Goal: Task Accomplishment & Management: Complete application form

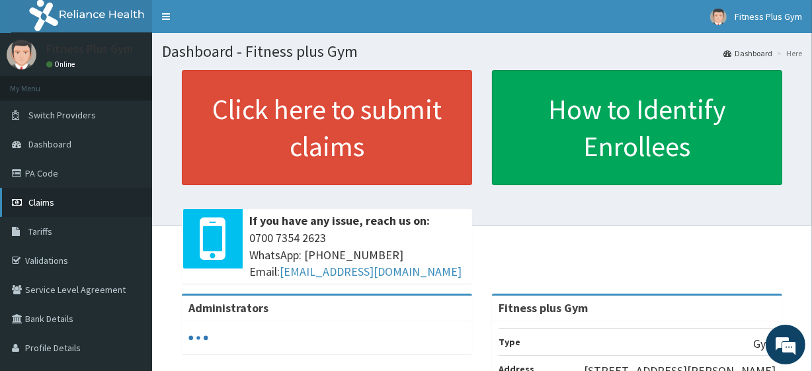
click at [79, 203] on link "Claims" at bounding box center [76, 202] width 152 height 29
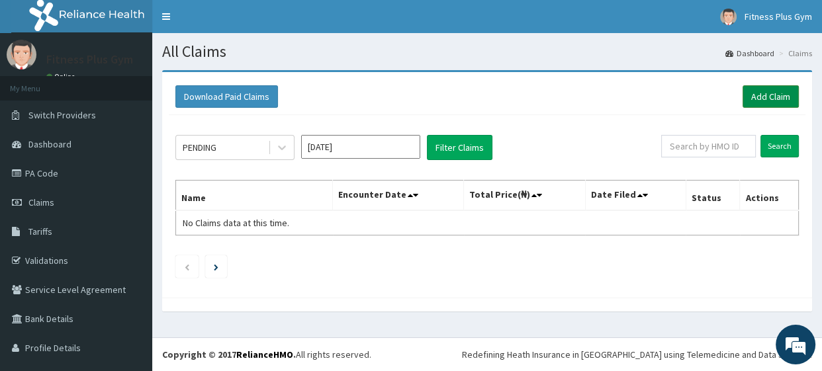
click at [750, 99] on link "Add Claim" at bounding box center [770, 96] width 56 height 22
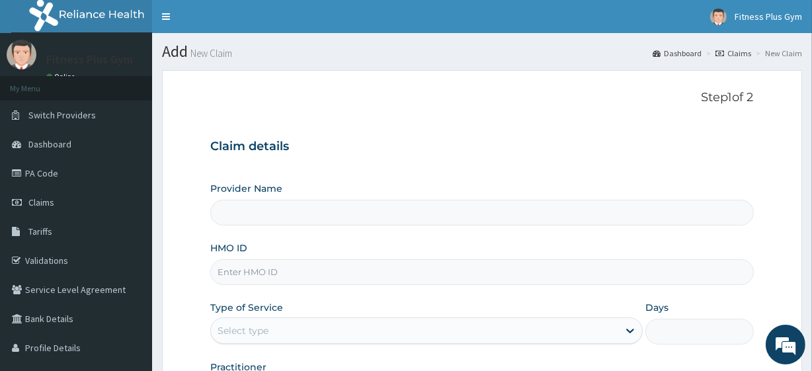
click at [260, 277] on input "HMO ID" at bounding box center [481, 272] width 543 height 26
type input "OPN"
type input "Fitness plus Gym"
type input "1"
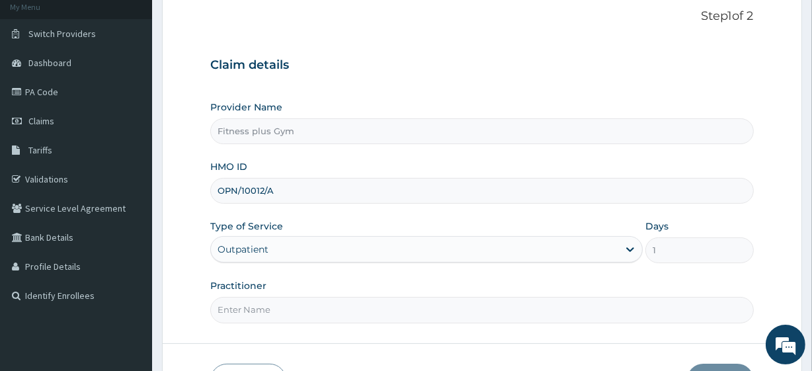
scroll to position [171, 0]
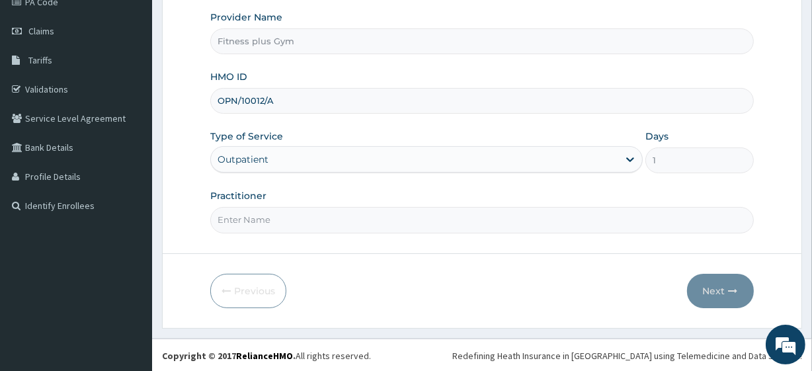
type input "OPN/10012/A"
click at [307, 220] on input "Practitioner" at bounding box center [481, 220] width 543 height 26
type input "FITNESSPLUS"
click at [705, 279] on button "Next" at bounding box center [720, 291] width 67 height 34
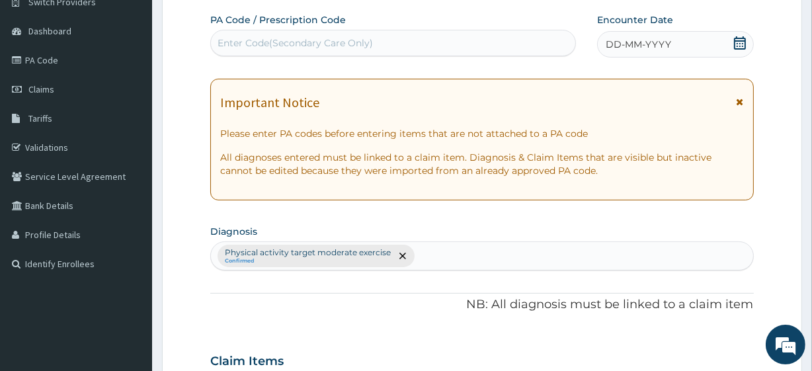
scroll to position [0, 0]
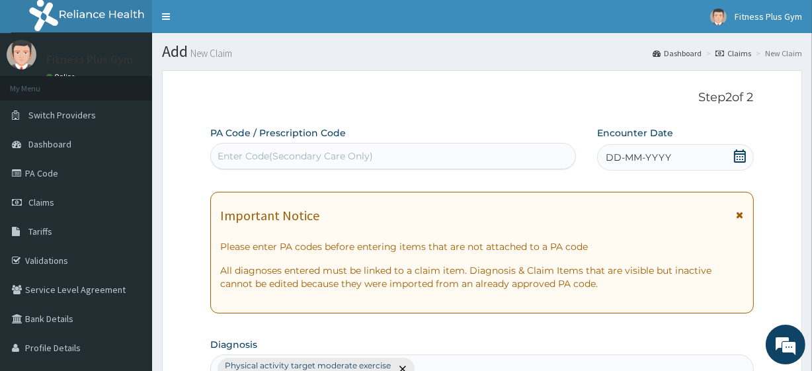
click at [392, 146] on div "Enter Code(Secondary Care Only)" at bounding box center [393, 156] width 364 height 21
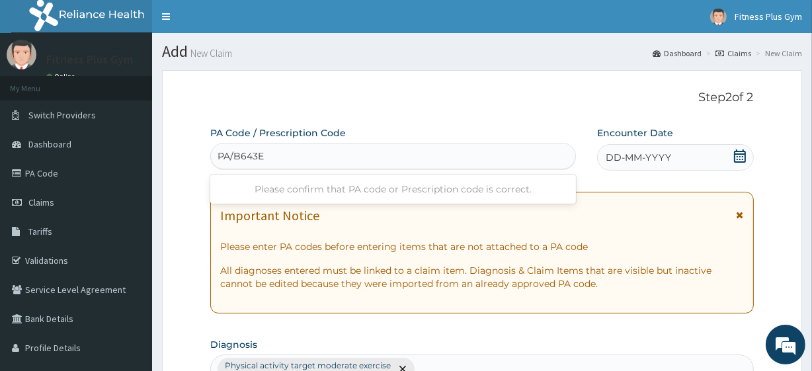
type input "PA/B643E0"
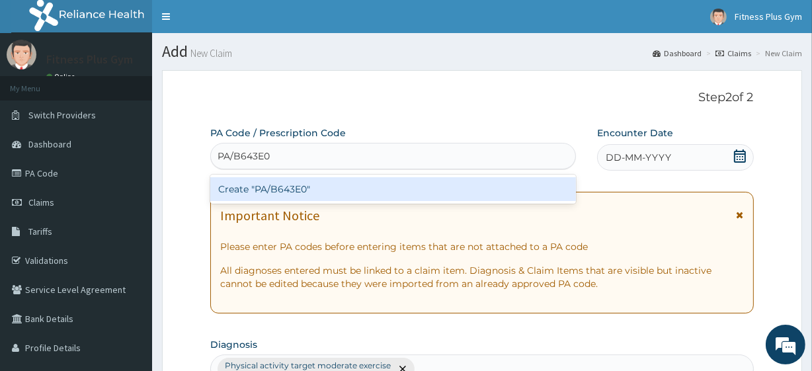
click at [460, 185] on div "Create "PA/B643E0"" at bounding box center [392, 189] width 365 height 24
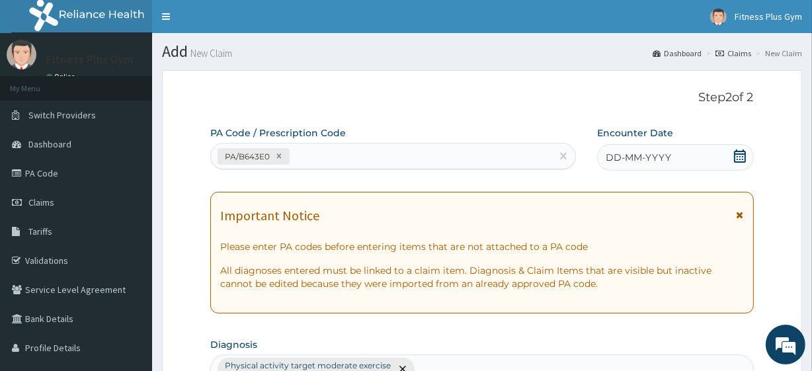
click at [693, 158] on div "DD-MM-YYYY" at bounding box center [675, 157] width 157 height 26
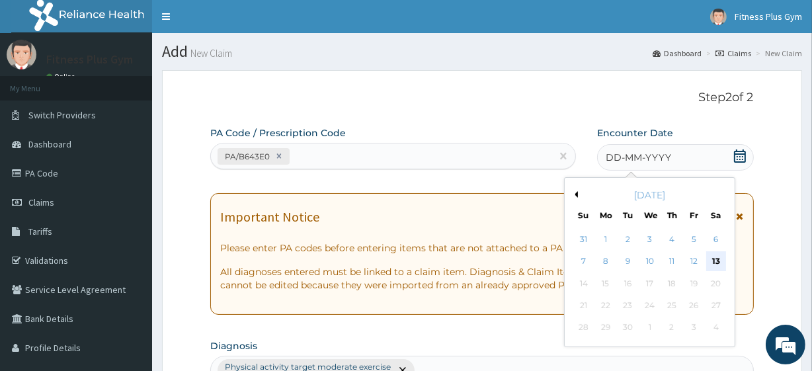
click at [715, 259] on div "13" at bounding box center [716, 262] width 20 height 20
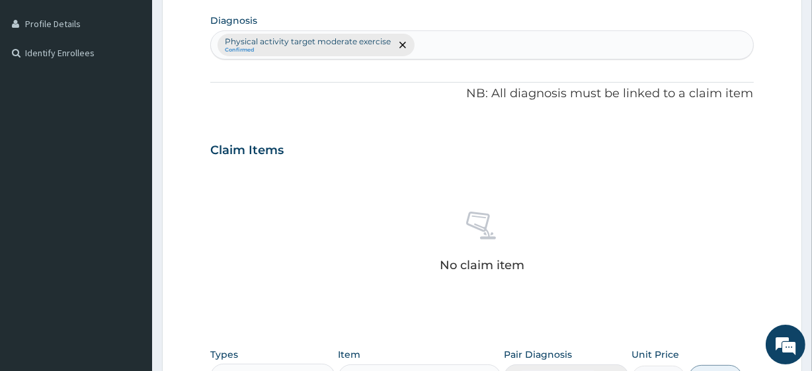
scroll to position [481, 0]
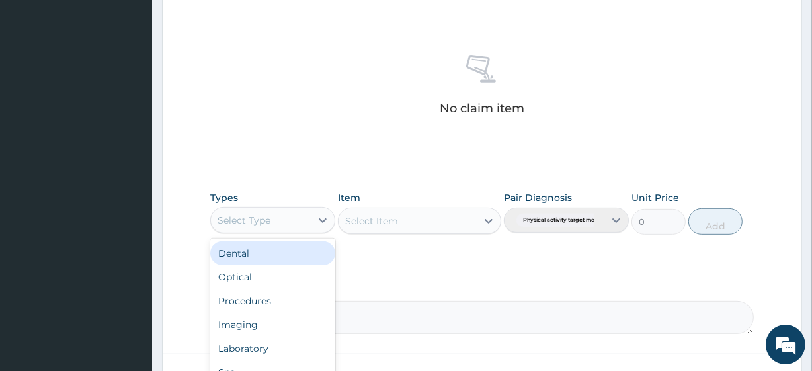
click at [266, 214] on div "Select Type" at bounding box center [244, 220] width 53 height 13
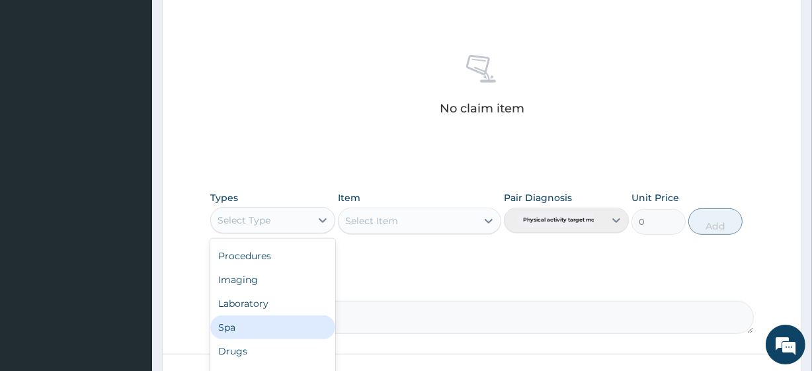
scroll to position [582, 0]
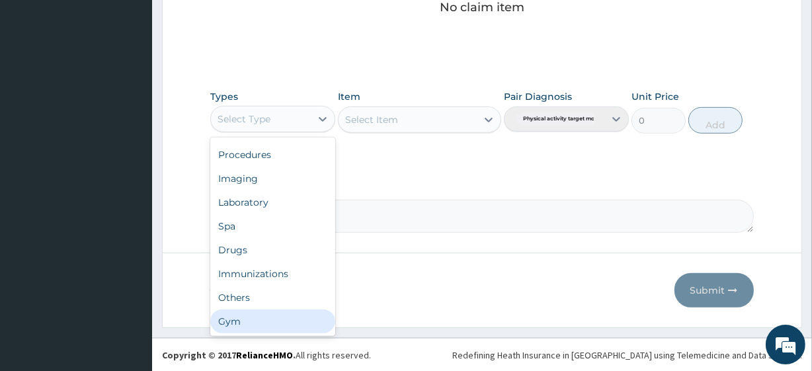
click at [234, 318] on div "Gym" at bounding box center [272, 322] width 125 height 24
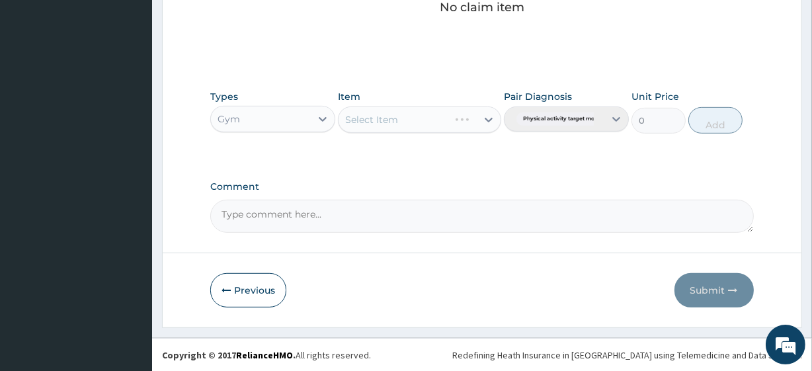
click at [429, 120] on div "Select Item" at bounding box center [419, 120] width 163 height 26
click at [437, 122] on div "Select Item" at bounding box center [408, 119] width 138 height 21
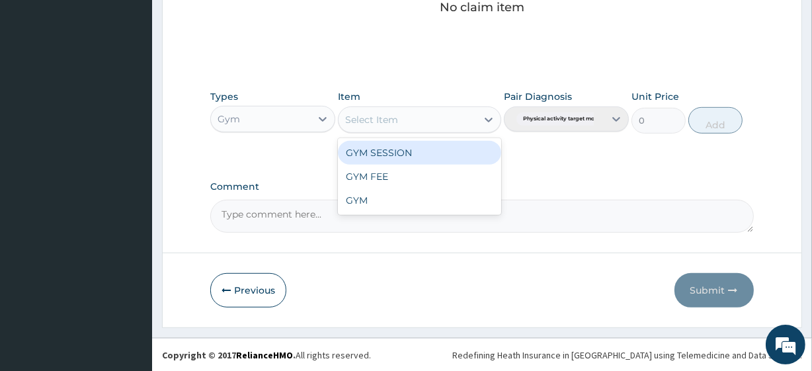
click at [437, 149] on div "GYM SESSION" at bounding box center [419, 153] width 163 height 24
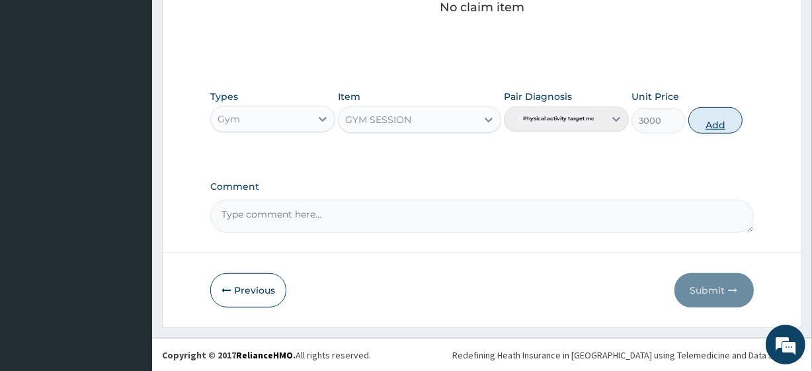
click at [718, 124] on button "Add" at bounding box center [716, 120] width 54 height 26
type input "0"
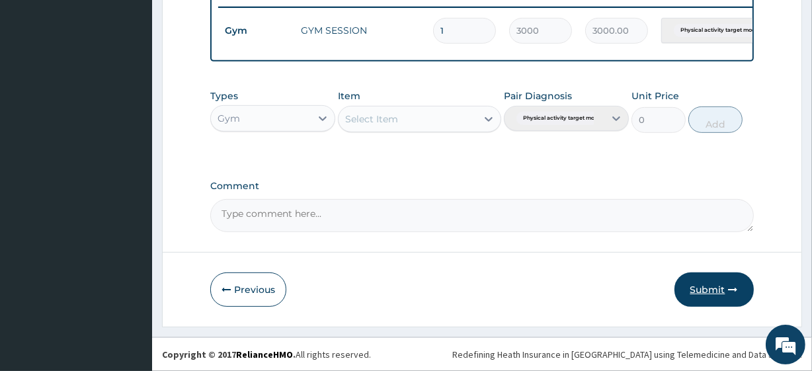
click at [721, 286] on button "Submit" at bounding box center [714, 290] width 79 height 34
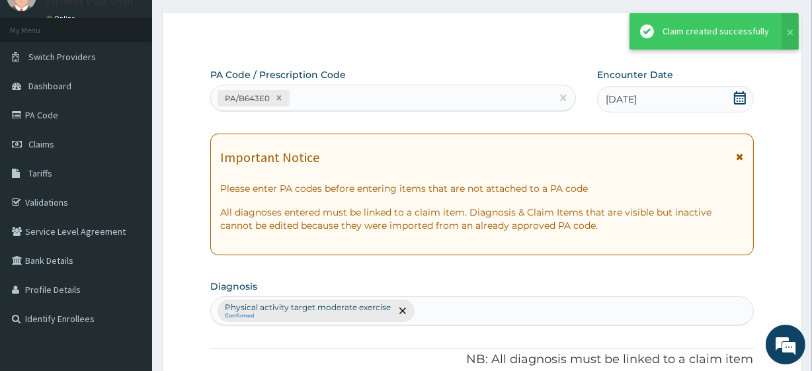
scroll to position [528, 0]
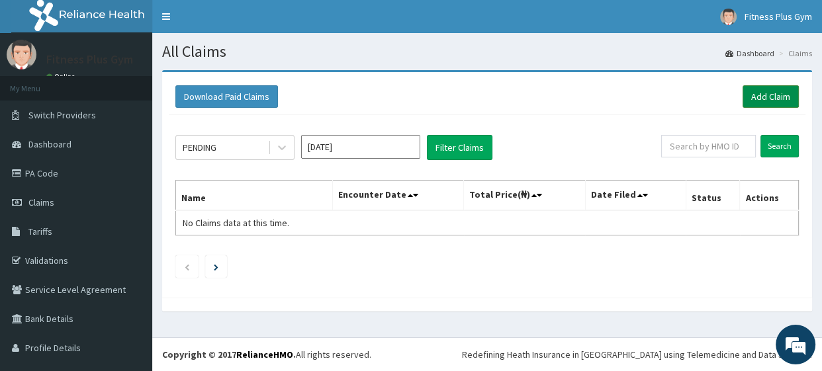
click at [762, 91] on link "Add Claim" at bounding box center [770, 96] width 56 height 22
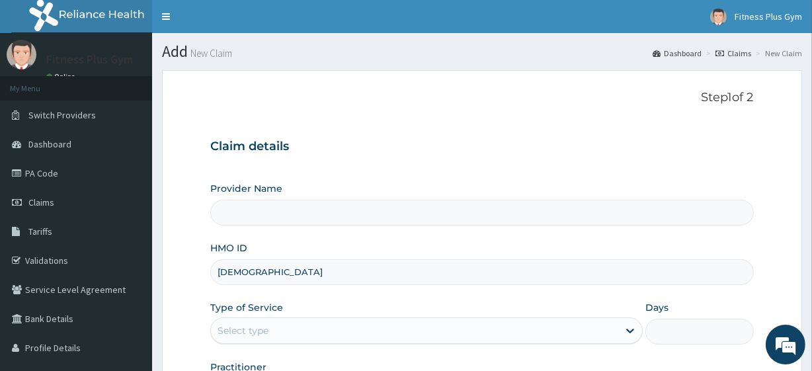
type input "ISW/"
type input "Fitness plus Gym"
type input "1"
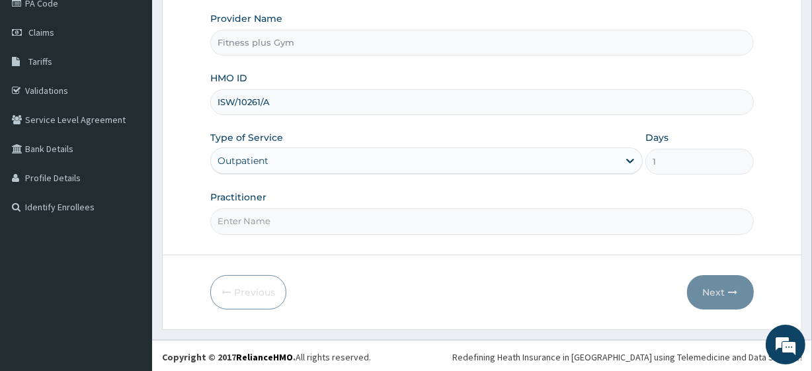
scroll to position [171, 0]
type input "ISW/10261/A"
click at [310, 215] on input "Practitioner" at bounding box center [481, 220] width 543 height 26
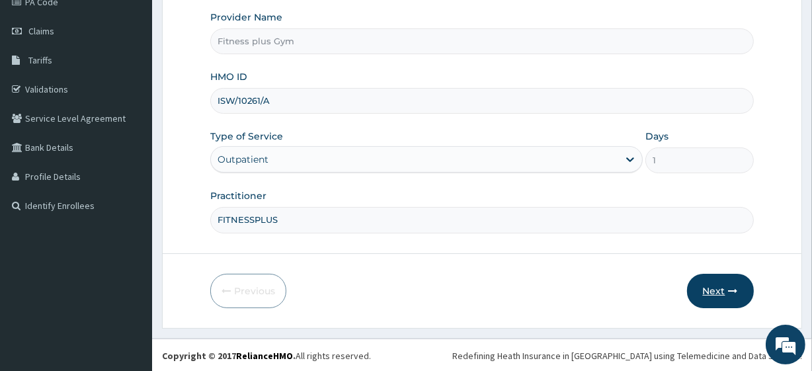
type input "FITNESSPLUS"
click at [721, 284] on button "Next" at bounding box center [720, 291] width 67 height 34
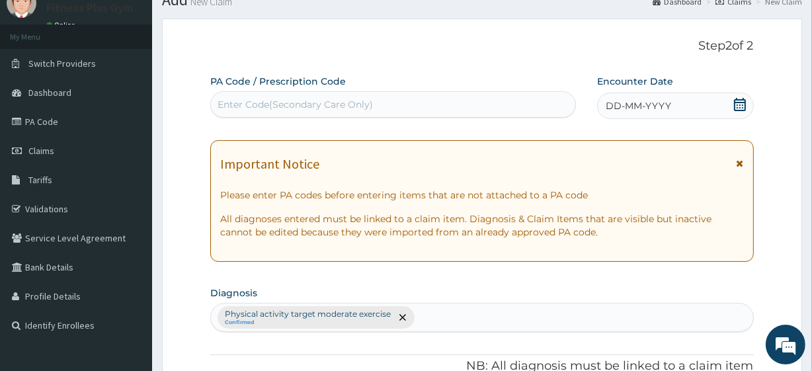
scroll to position [51, 0]
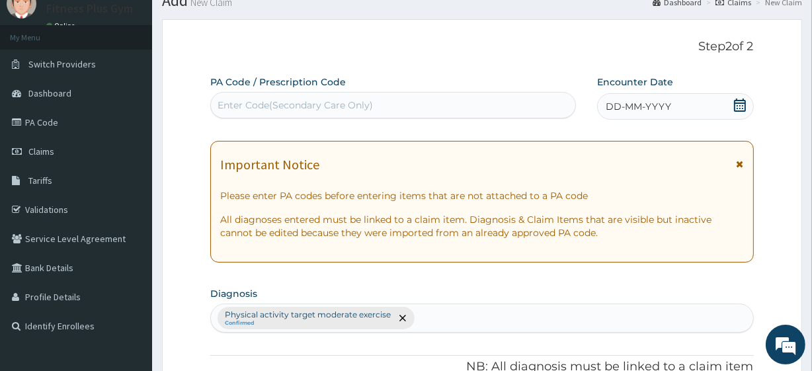
click at [437, 107] on div "Enter Code(Secondary Care Only)" at bounding box center [393, 105] width 364 height 21
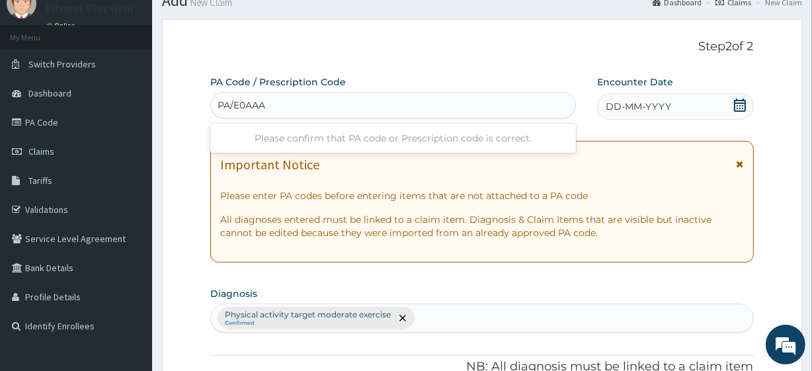
type input "PA/E0AAA1"
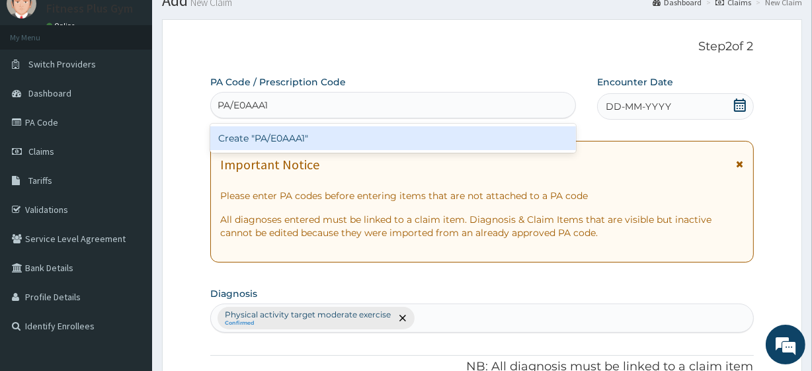
click at [384, 130] on div "Create "PA/E0AAA1"" at bounding box center [392, 138] width 365 height 24
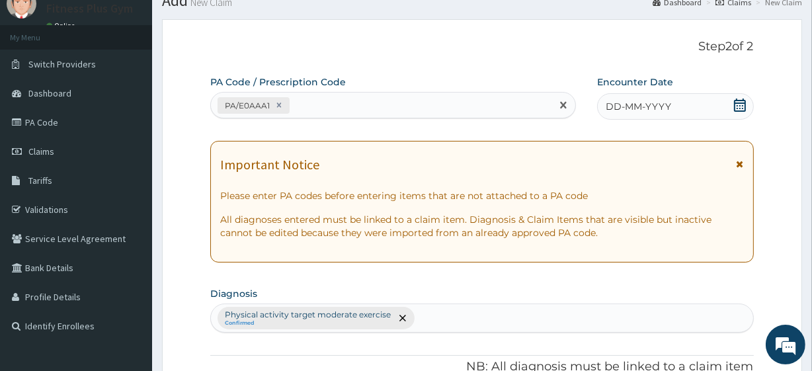
click at [732, 106] on div "DD-MM-YYYY" at bounding box center [675, 106] width 157 height 26
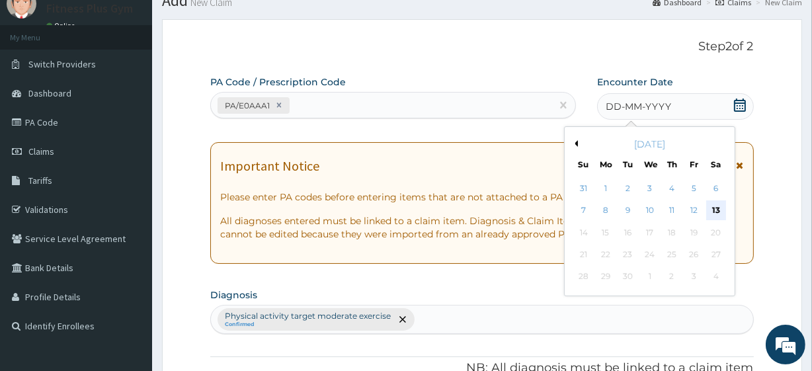
click at [716, 206] on div "13" at bounding box center [716, 211] width 20 height 20
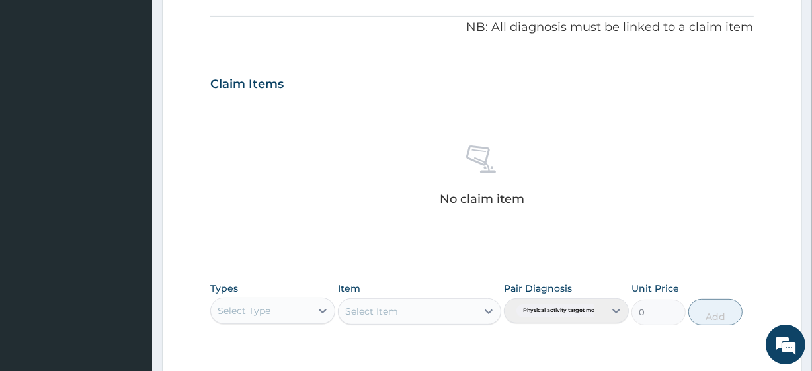
scroll to position [411, 0]
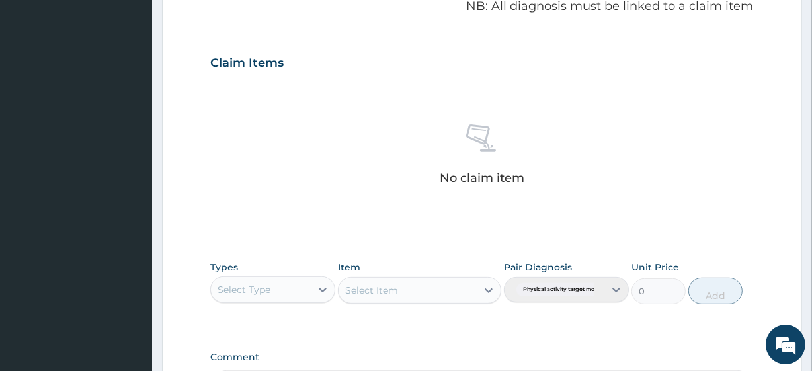
click at [284, 298] on div "Select Type" at bounding box center [261, 289] width 100 height 21
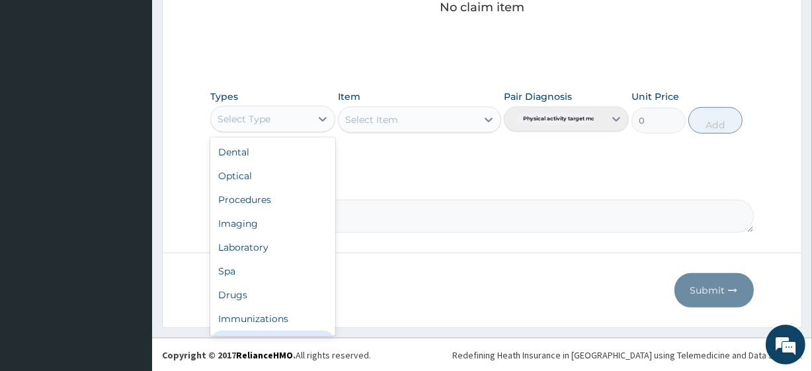
scroll to position [45, 0]
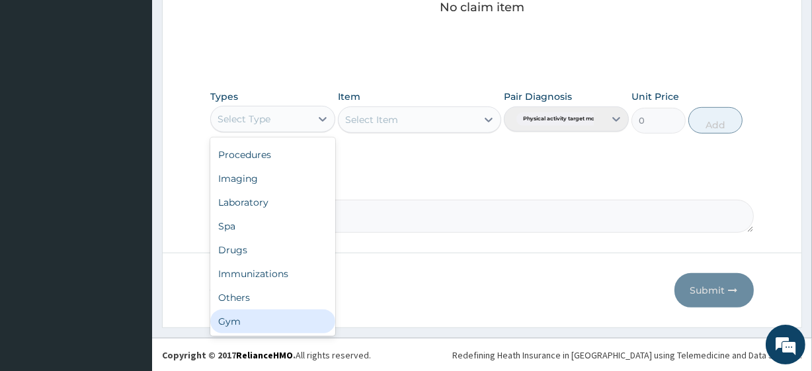
click at [261, 310] on div "Gym" at bounding box center [272, 322] width 125 height 24
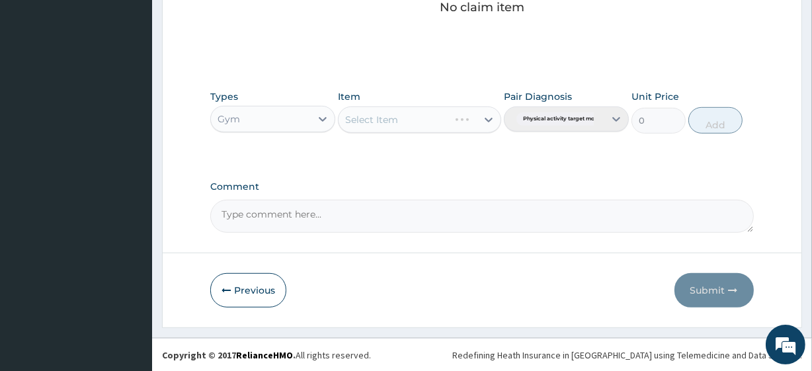
click at [442, 121] on div "Select Item" at bounding box center [419, 120] width 163 height 26
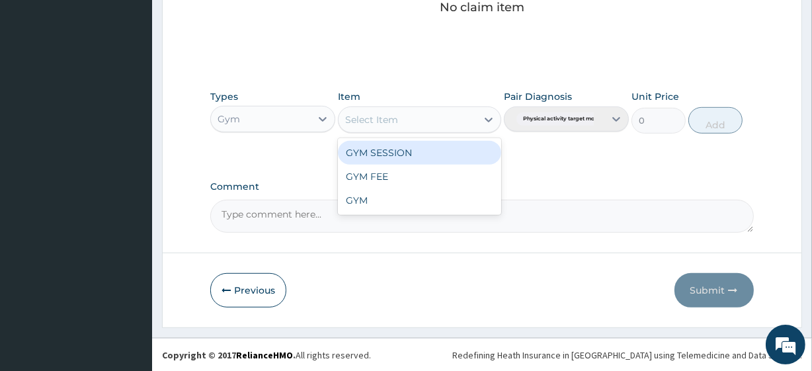
click at [442, 121] on div "Select Item" at bounding box center [408, 119] width 138 height 21
click at [433, 148] on div "GYM SESSION" at bounding box center [419, 153] width 163 height 24
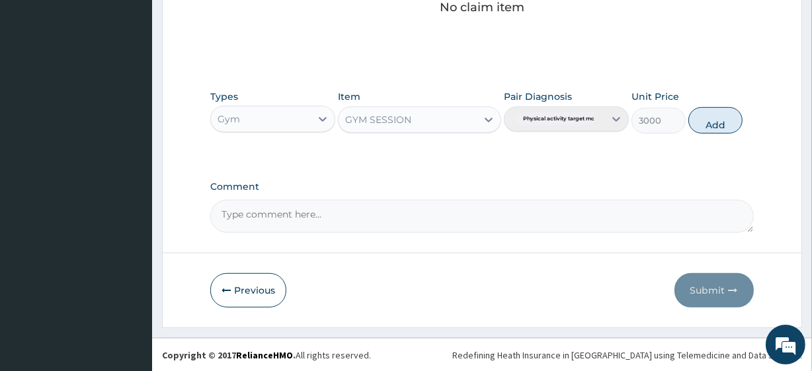
drag, startPoint x: 726, startPoint y: 112, endPoint x: 721, endPoint y: 146, distance: 34.1
click at [724, 115] on button "Add" at bounding box center [716, 120] width 54 height 26
type input "0"
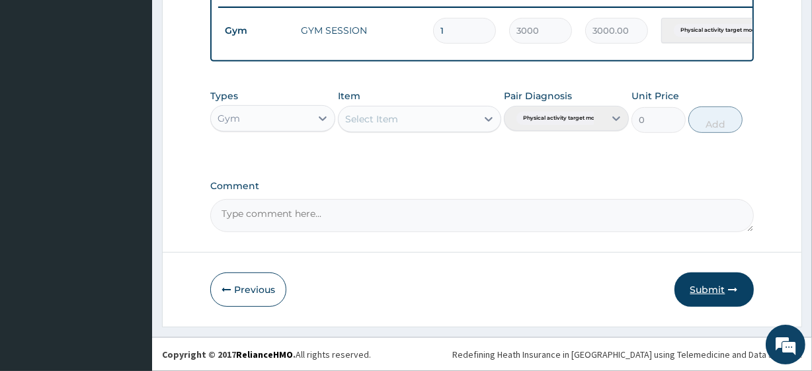
click at [703, 288] on button "Submit" at bounding box center [714, 290] width 79 height 34
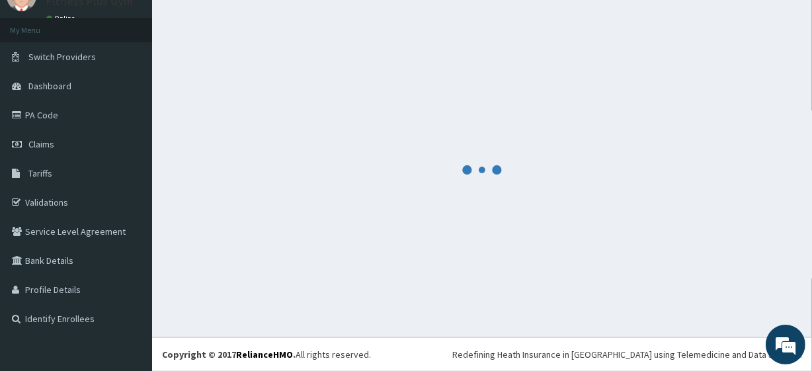
scroll to position [58, 0]
click at [86, 146] on link "Claims" at bounding box center [76, 144] width 152 height 29
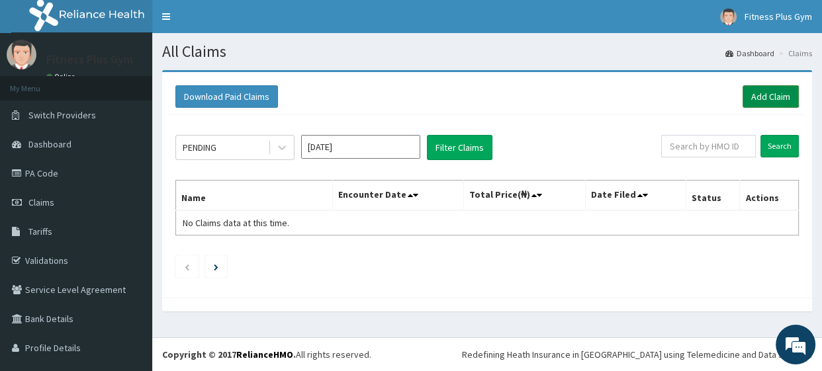
drag, startPoint x: 760, startPoint y: 91, endPoint x: 742, endPoint y: 100, distance: 19.8
click at [759, 93] on link "Add Claim" at bounding box center [770, 96] width 56 height 22
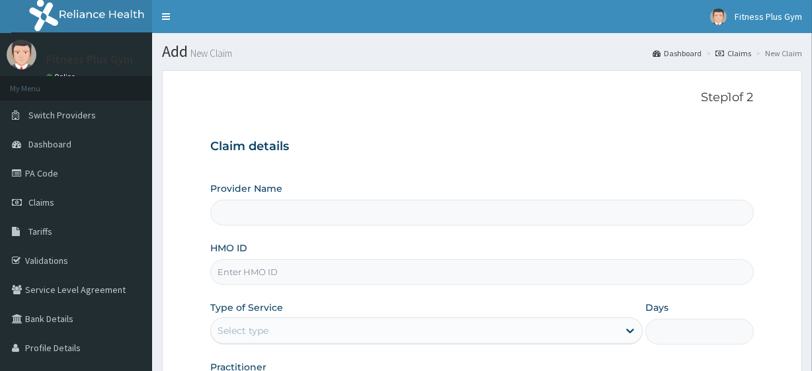
click at [275, 266] on input "HMO ID" at bounding box center [481, 272] width 543 height 26
type input "[DEMOGRAPHIC_DATA]"
type input "Fitness plus Gym"
type input "1"
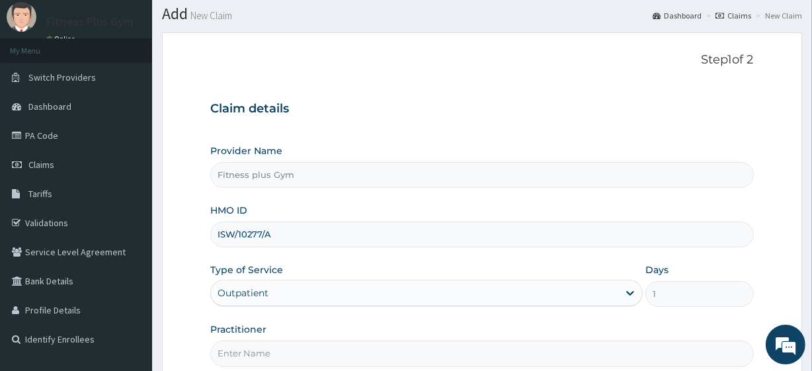
scroll to position [171, 0]
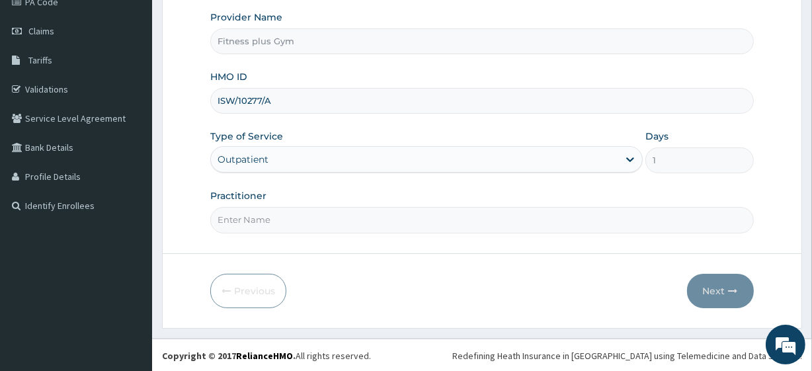
type input "ISW/10277/A"
click at [308, 225] on input "Practitioner" at bounding box center [481, 220] width 543 height 26
type input "FITNESSPLUS"
click at [716, 290] on button "Next" at bounding box center [720, 291] width 67 height 34
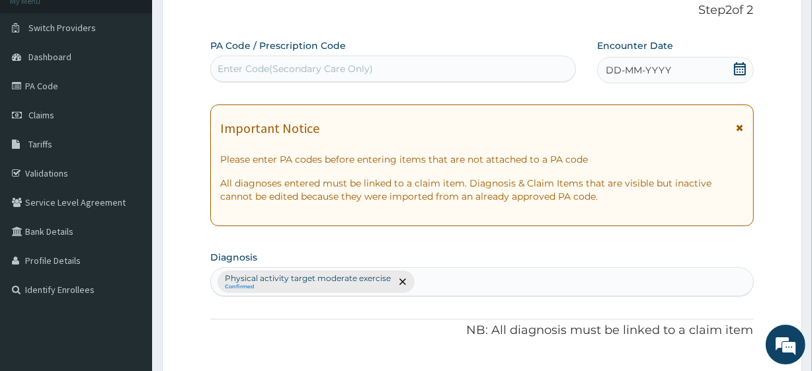
scroll to position [0, 0]
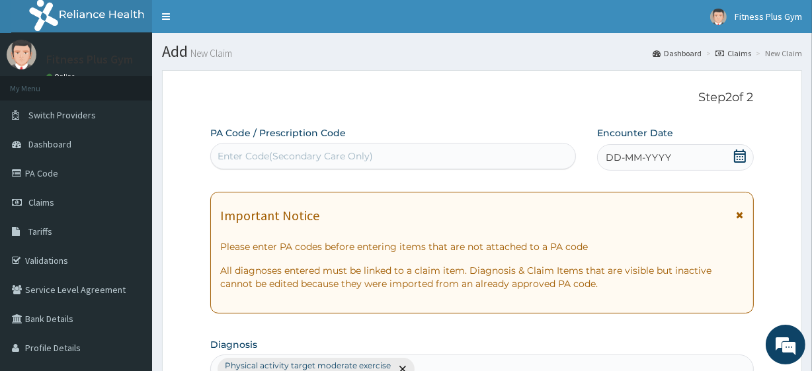
click at [332, 153] on div "Enter Code(Secondary Care Only)" at bounding box center [295, 155] width 155 height 13
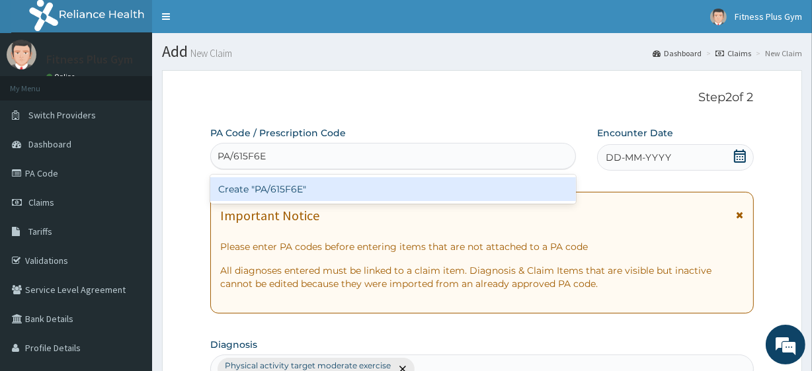
type input "PA/615F6E"
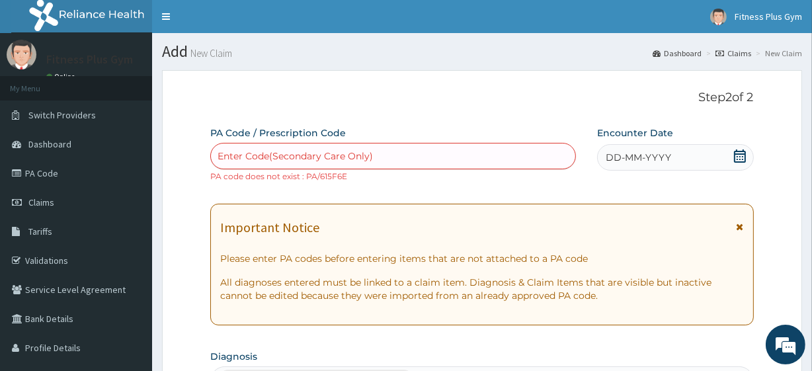
click at [460, 153] on div "Enter Code(Secondary Care Only)" at bounding box center [393, 156] width 364 height 21
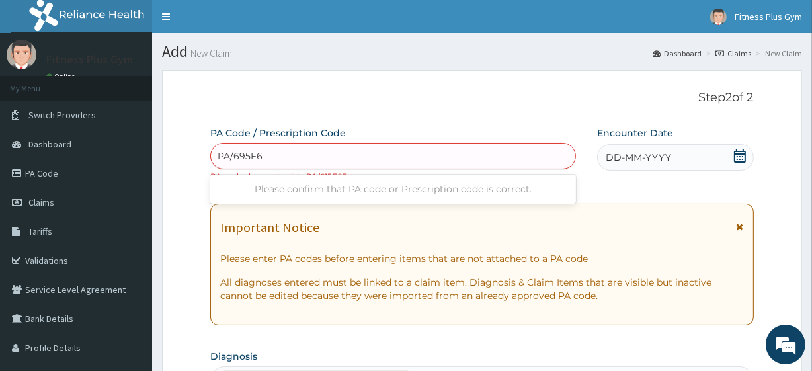
type input "PA/695F6E"
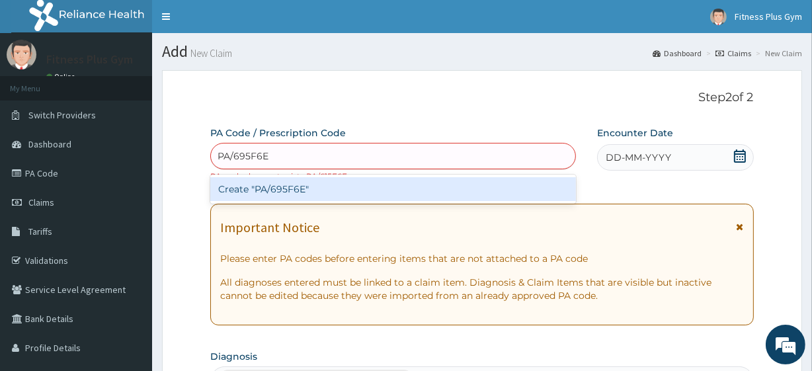
click at [486, 186] on div "Create "PA/695F6E"" at bounding box center [392, 189] width 365 height 24
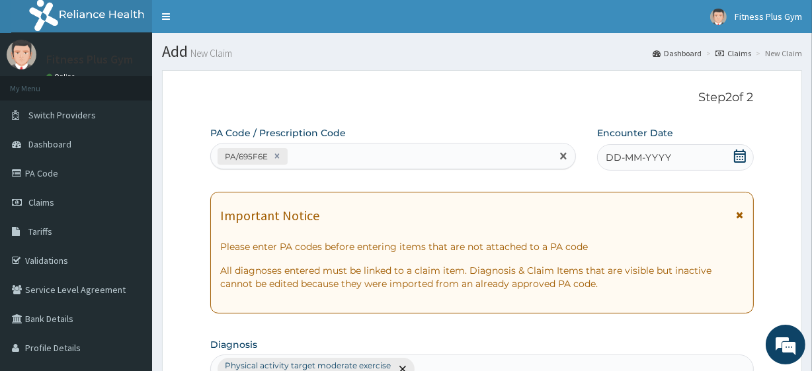
click at [693, 151] on div "DD-MM-YYYY" at bounding box center [675, 157] width 157 height 26
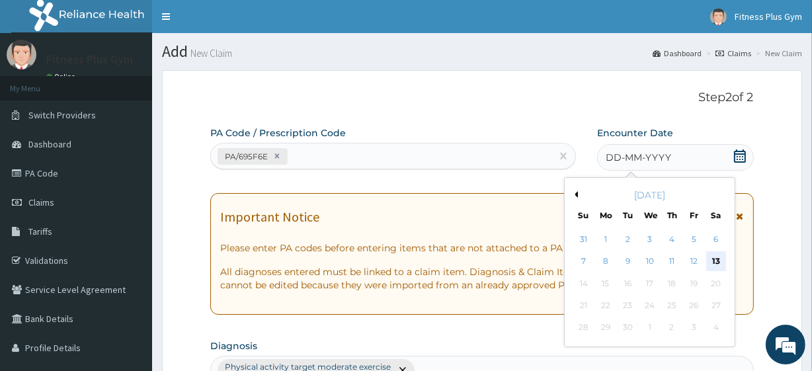
click at [710, 261] on div "13" at bounding box center [716, 262] width 20 height 20
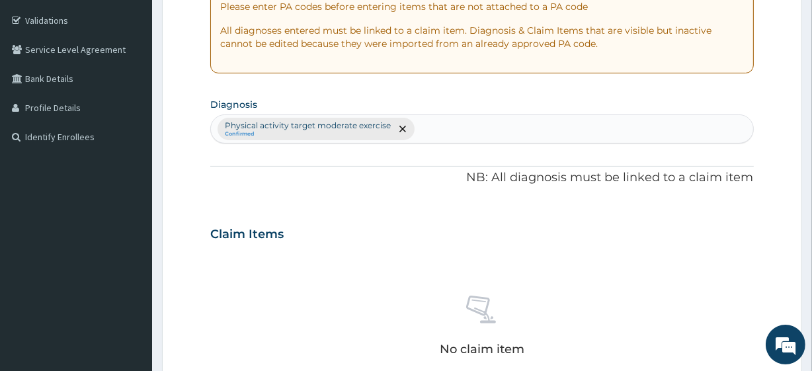
scroll to position [421, 0]
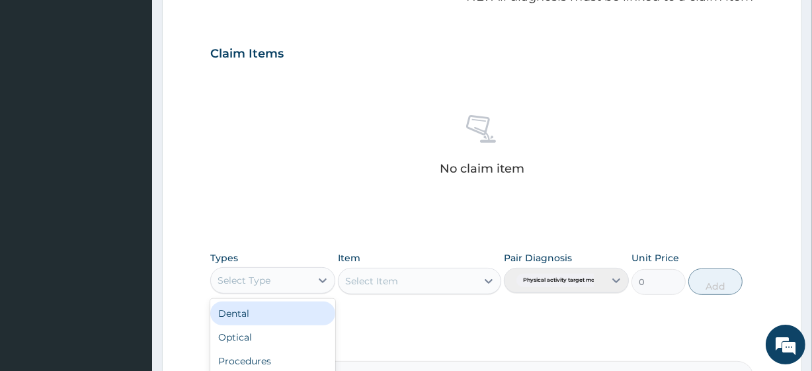
click at [273, 282] on div "Select Type" at bounding box center [261, 280] width 100 height 21
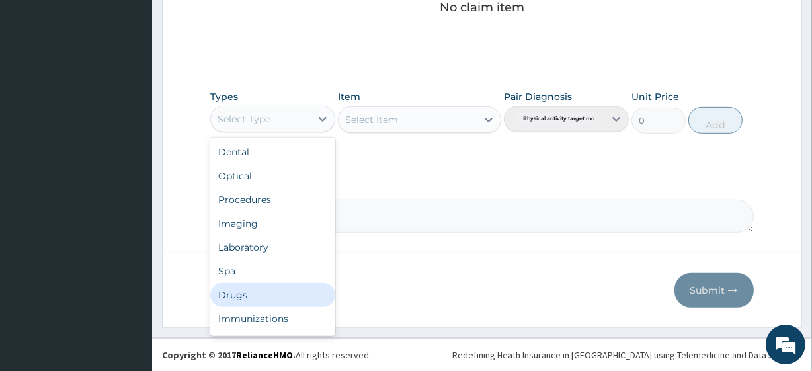
scroll to position [45, 0]
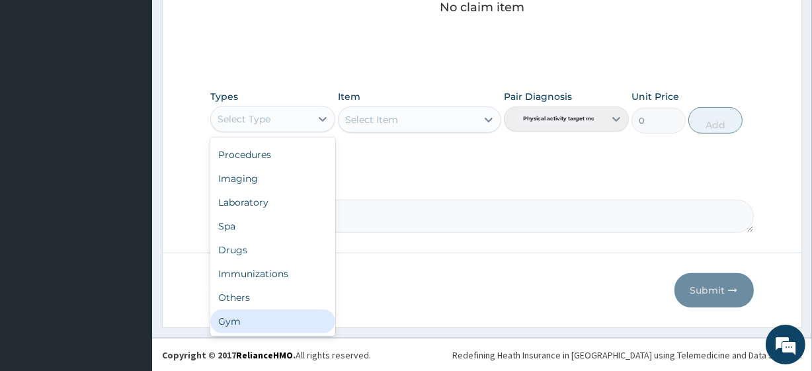
drag, startPoint x: 260, startPoint y: 314, endPoint x: 309, endPoint y: 257, distance: 75.6
click at [259, 314] on div "Gym" at bounding box center [272, 322] width 125 height 24
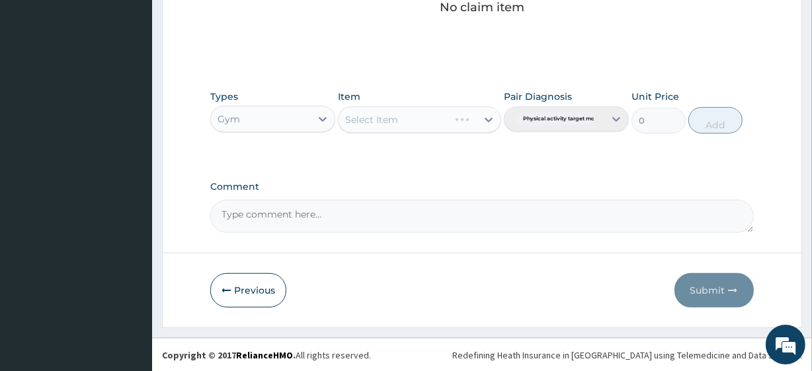
click at [456, 116] on div "Select Item" at bounding box center [419, 120] width 163 height 26
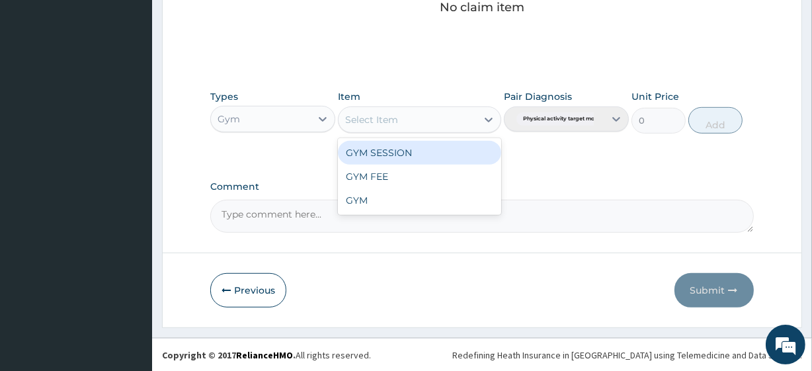
click at [454, 117] on div "Select Item" at bounding box center [408, 119] width 138 height 21
click at [461, 151] on div "GYM SESSION" at bounding box center [419, 153] width 163 height 24
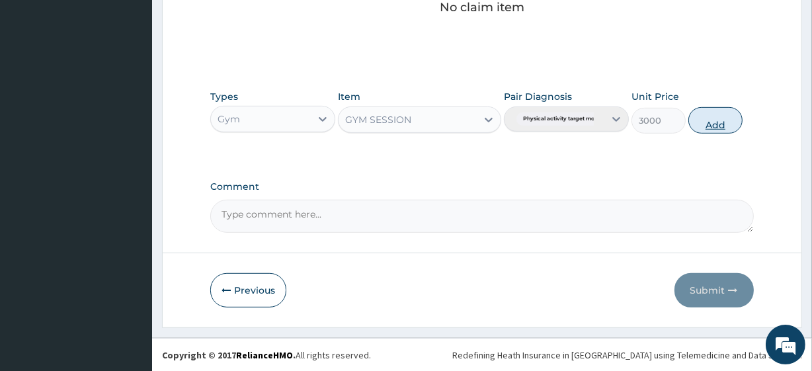
click at [714, 128] on button "Add" at bounding box center [716, 120] width 54 height 26
type input "0"
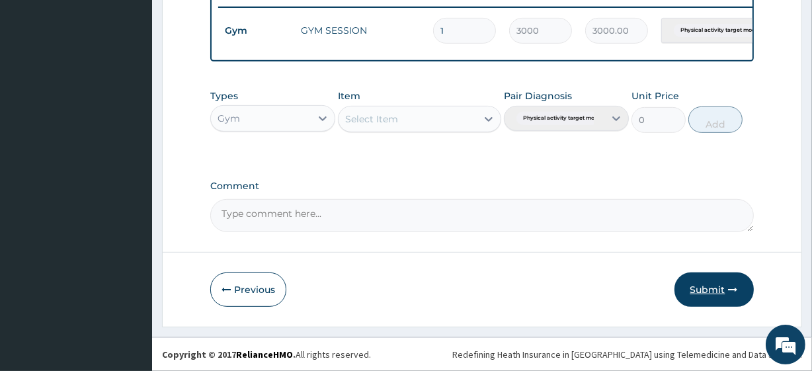
click at [723, 275] on button "Submit" at bounding box center [714, 290] width 79 height 34
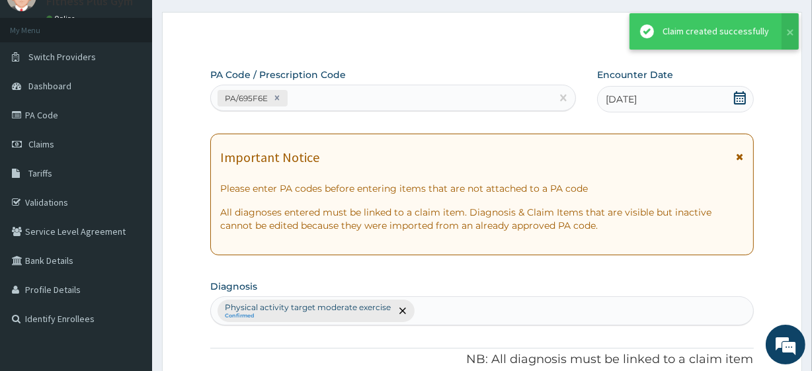
scroll to position [528, 0]
